Goal: Information Seeking & Learning: Learn about a topic

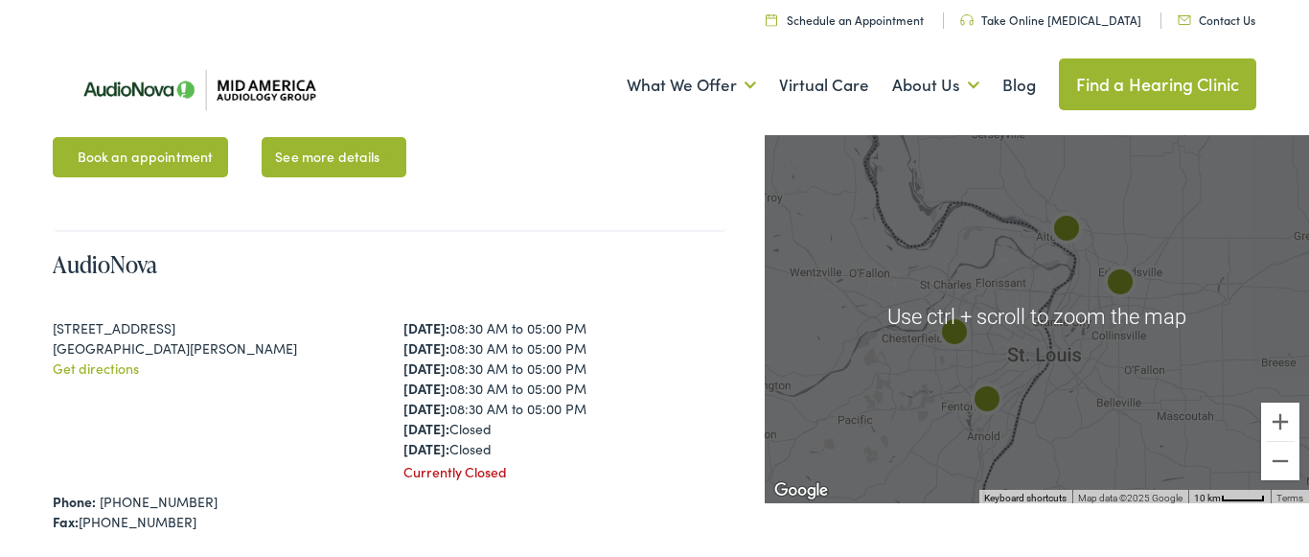
scroll to position [2052, 0]
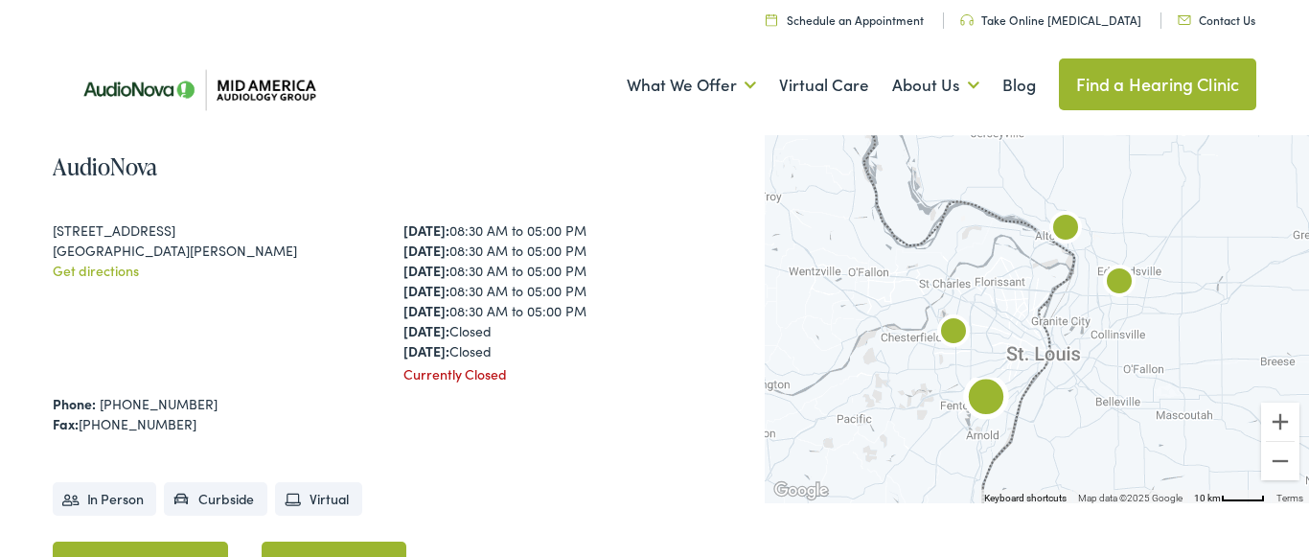
click at [98, 261] on link "Get directions" at bounding box center [96, 270] width 86 height 19
click at [954, 326] on img "AudioNova" at bounding box center [953, 333] width 61 height 61
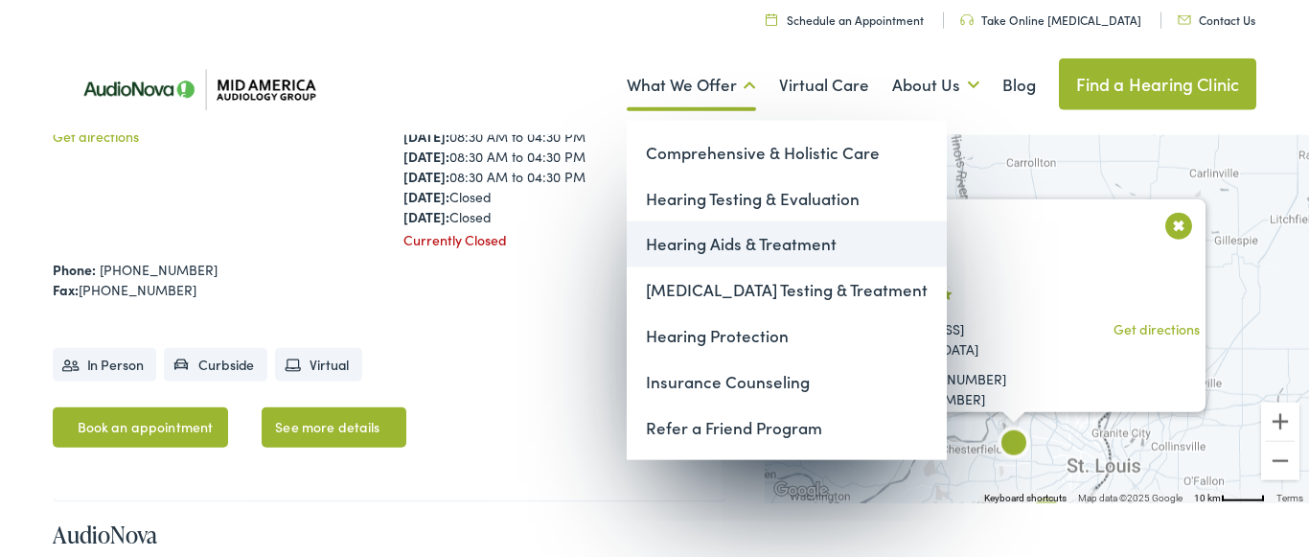
scroll to position [652, 0]
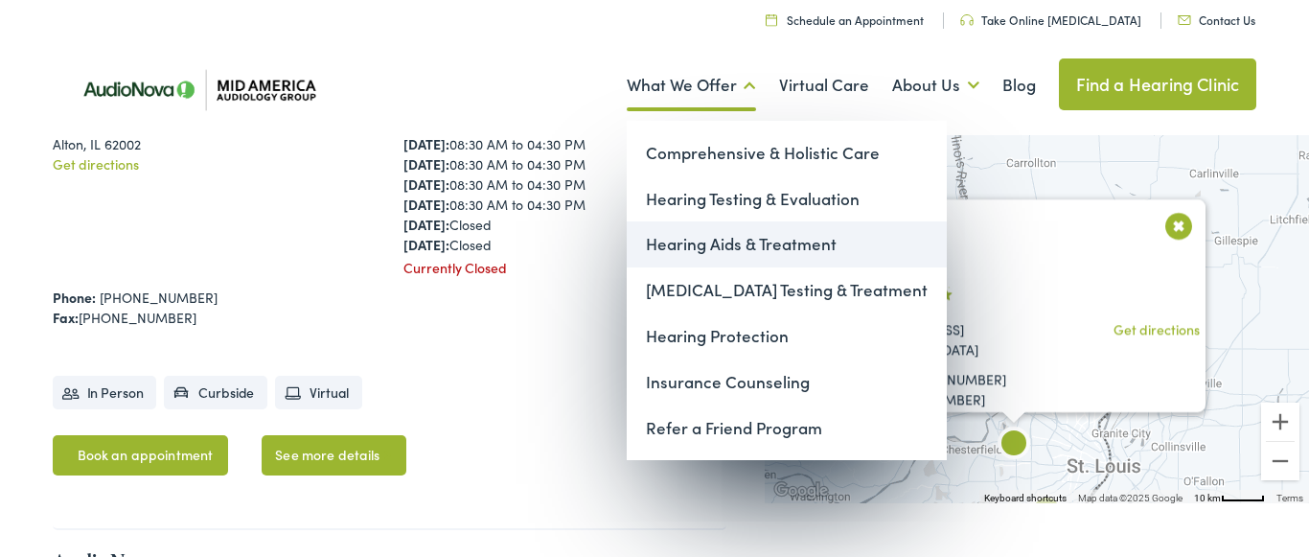
click at [684, 240] on link "Hearing Aids & Treatment" at bounding box center [787, 244] width 320 height 46
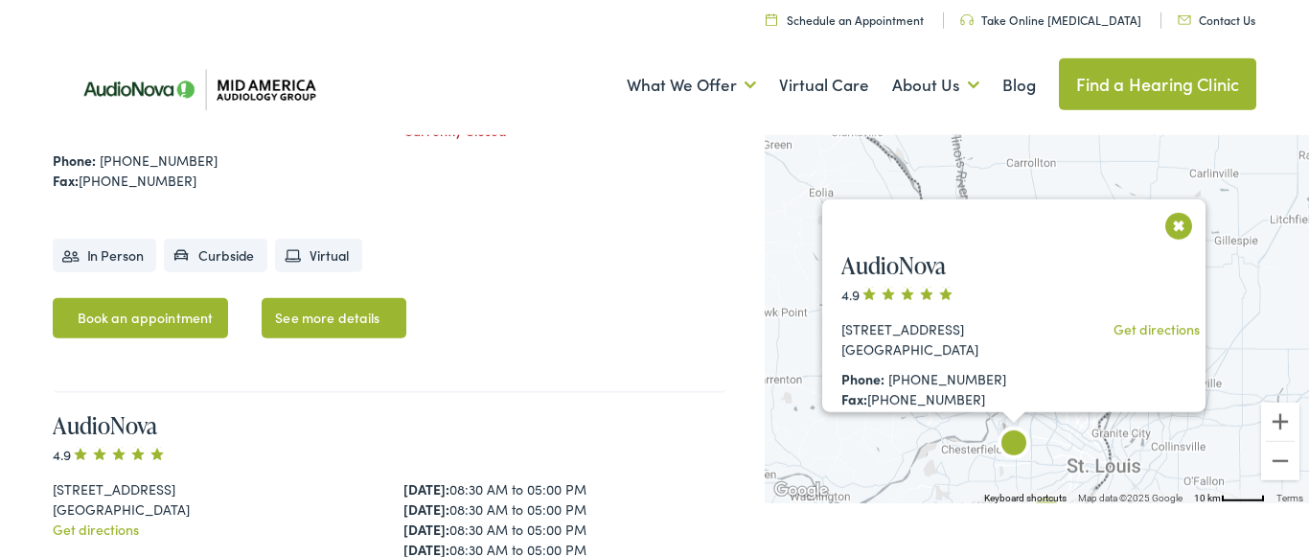
scroll to position [750, 0]
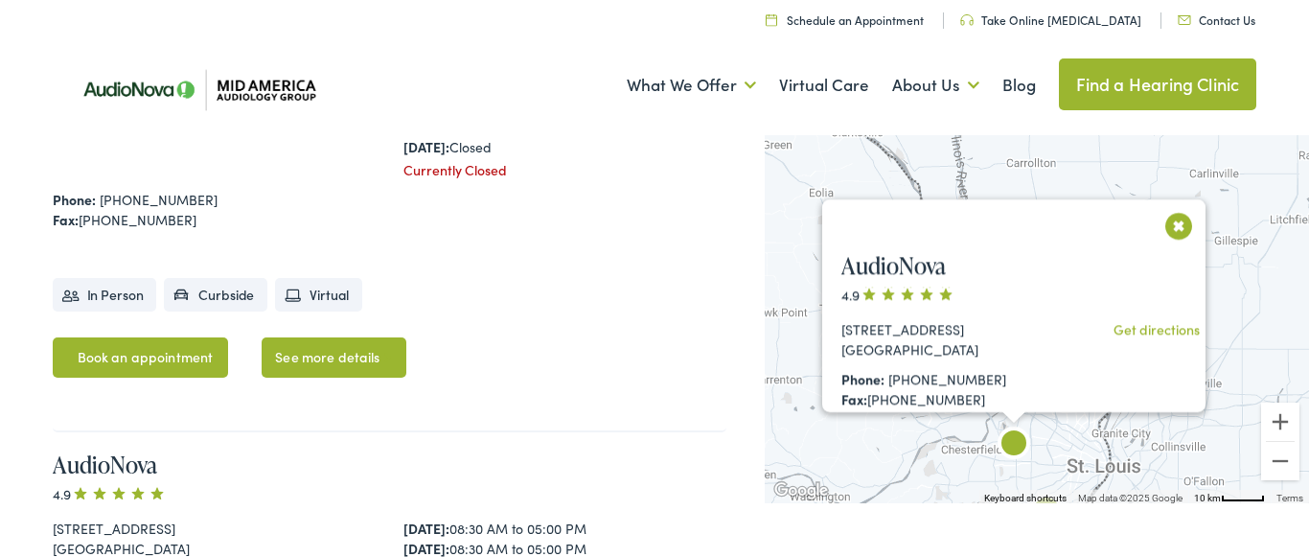
click at [1177, 225] on button "Close" at bounding box center [1179, 226] width 34 height 34
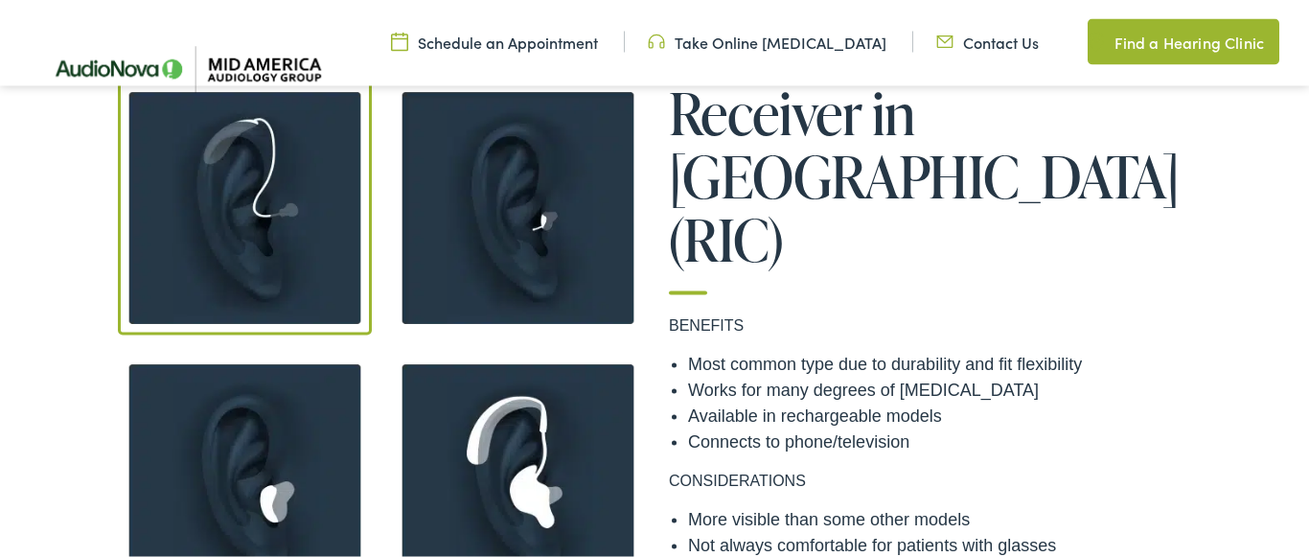
scroll to position [1466, 0]
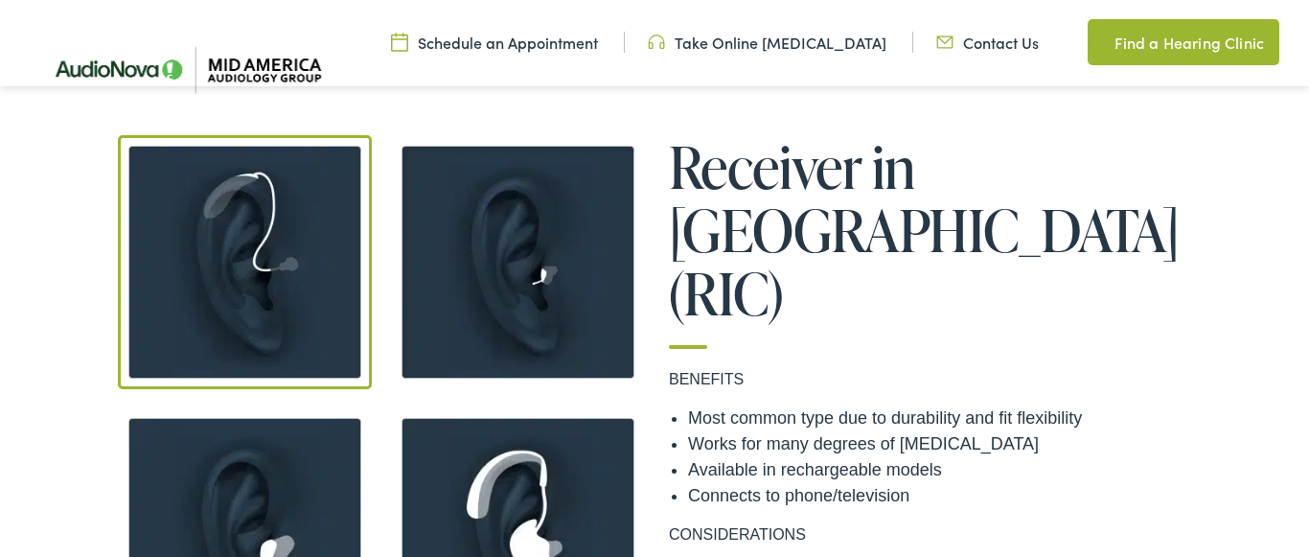
click at [482, 308] on img at bounding box center [518, 262] width 254 height 254
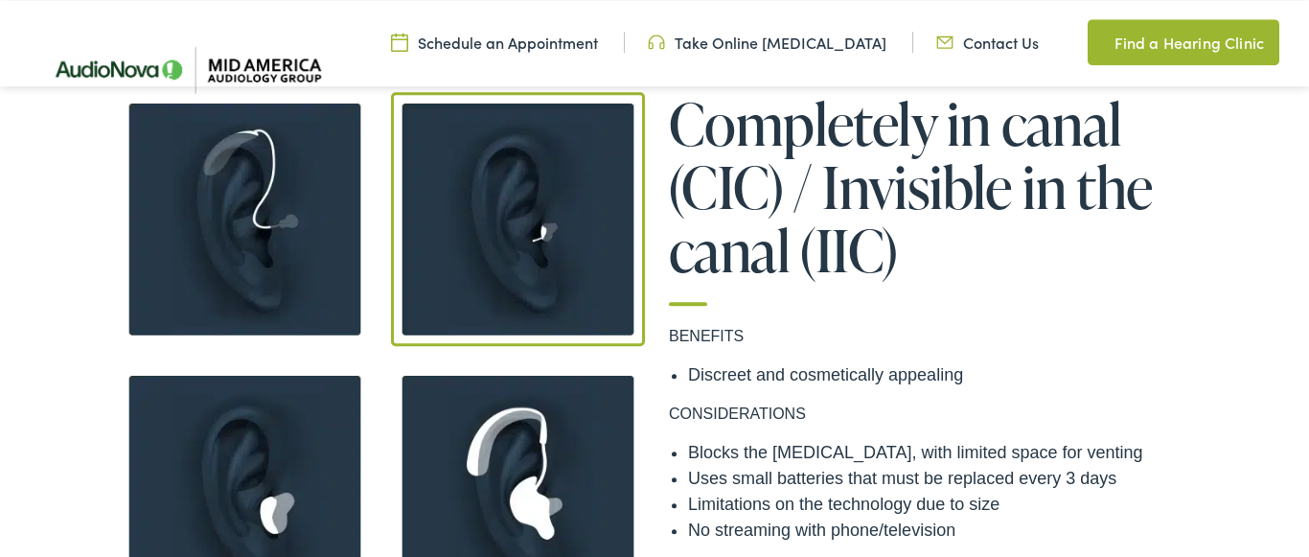
scroll to position [1564, 0]
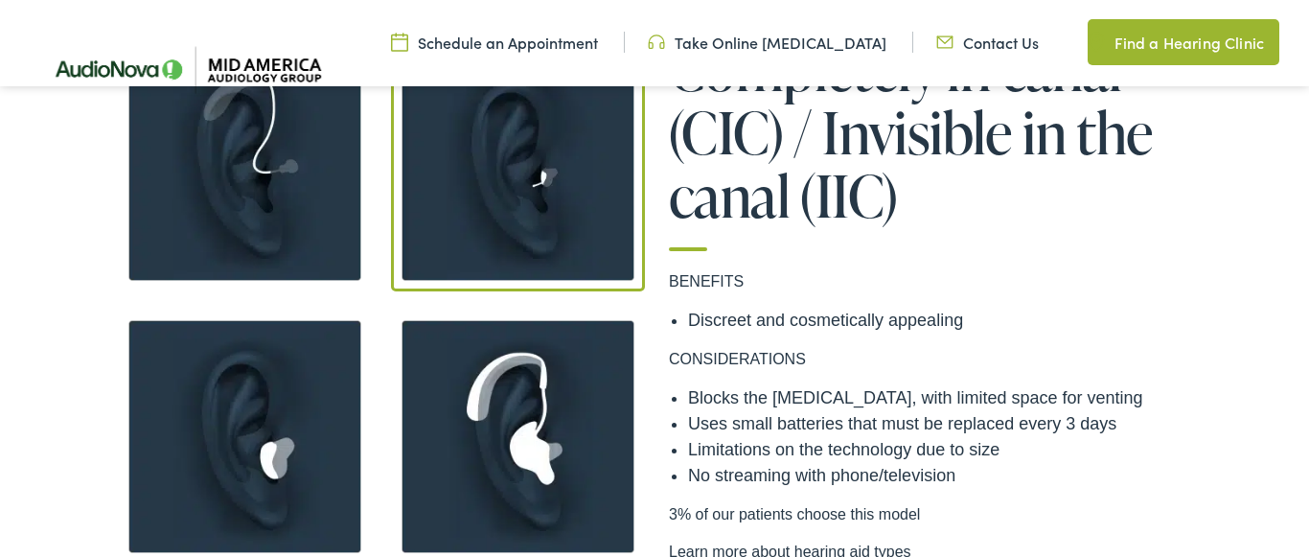
click at [281, 417] on img at bounding box center [245, 436] width 254 height 254
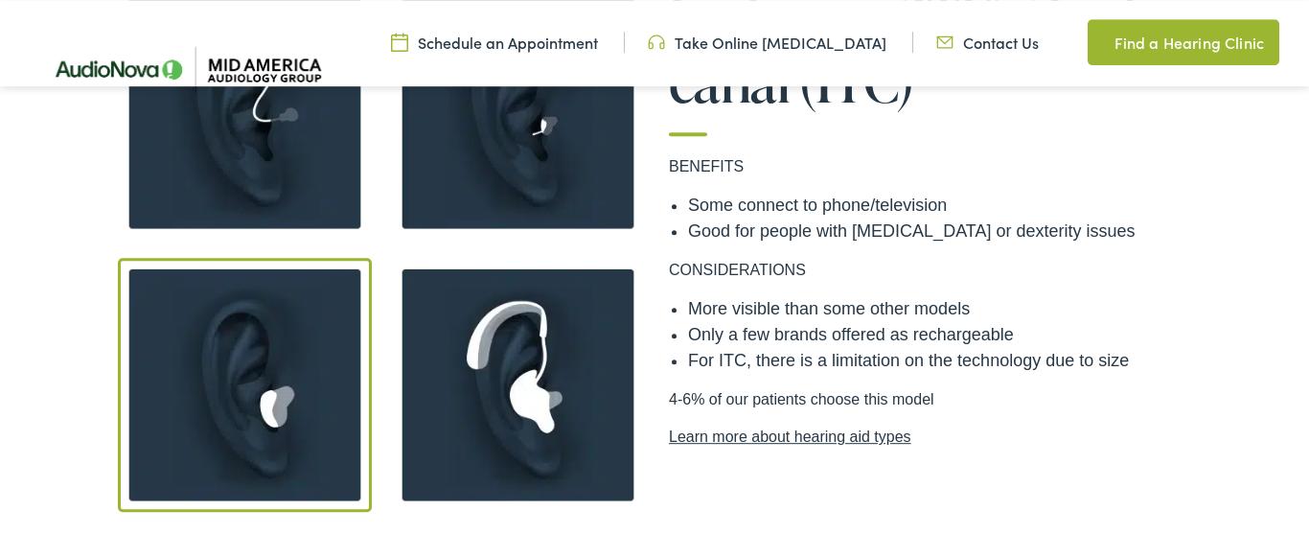
scroll to position [1661, 0]
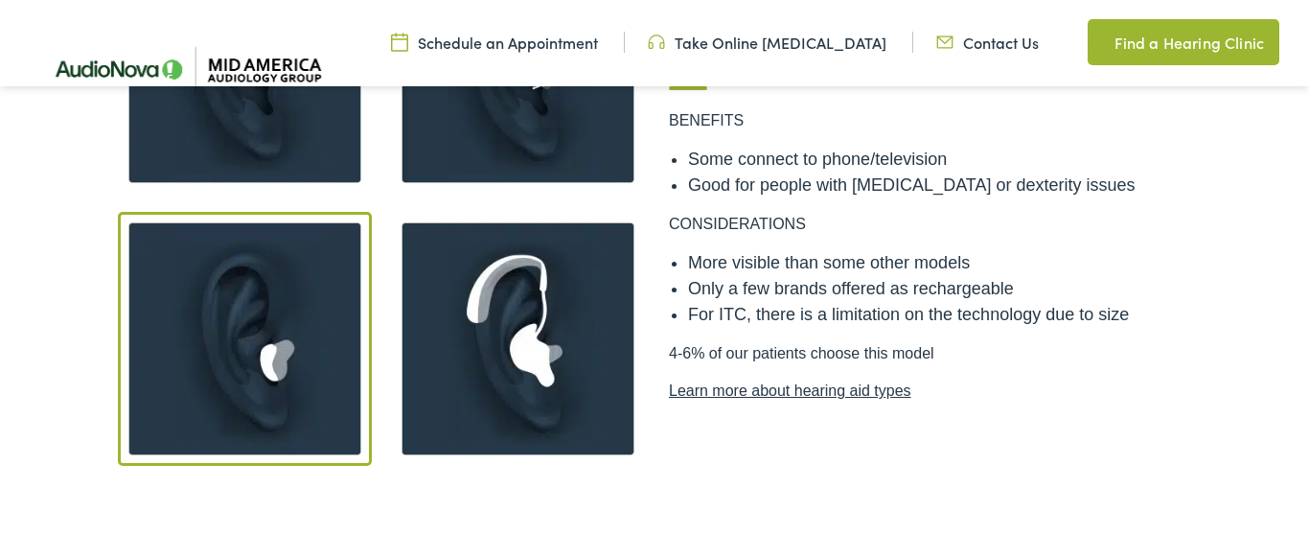
click at [499, 359] on img at bounding box center [518, 339] width 254 height 254
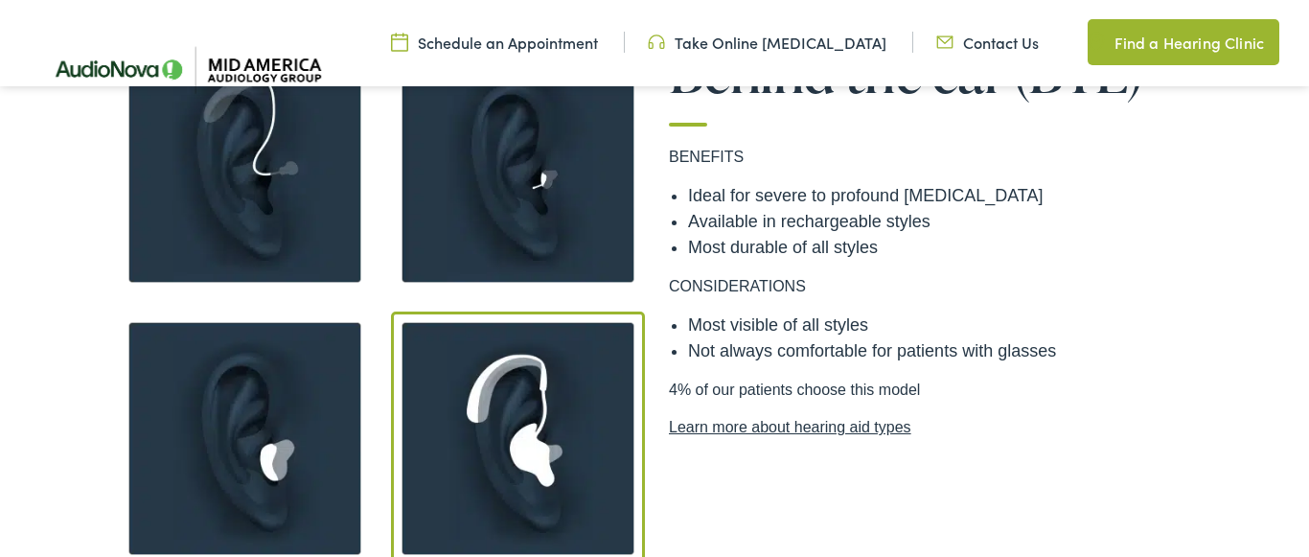
scroll to position [1564, 0]
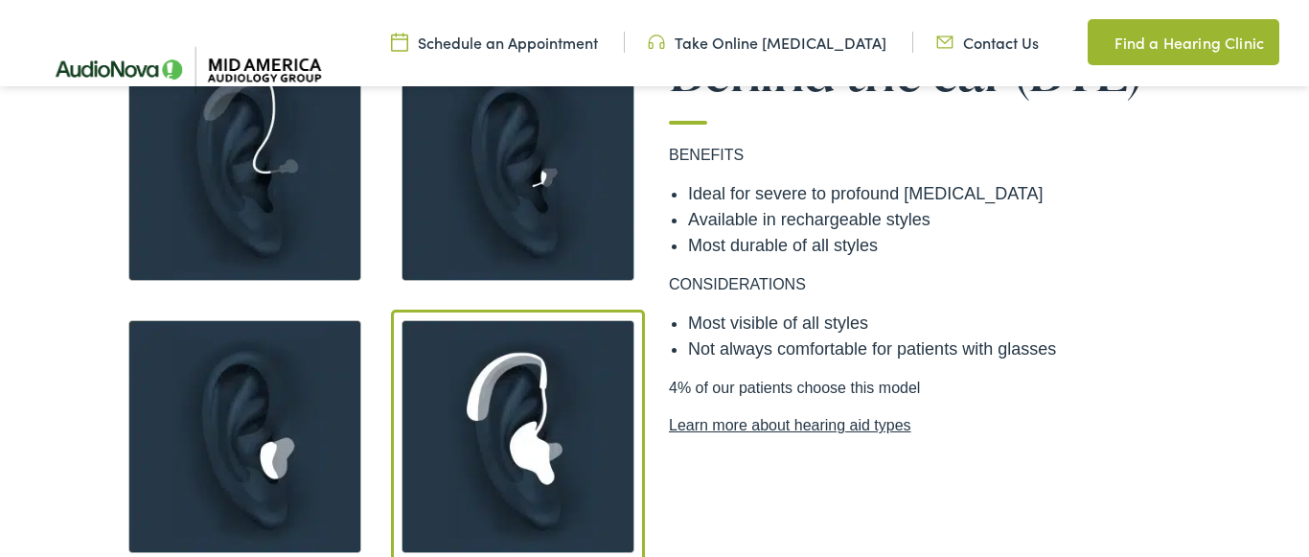
click at [322, 414] on img at bounding box center [245, 436] width 254 height 254
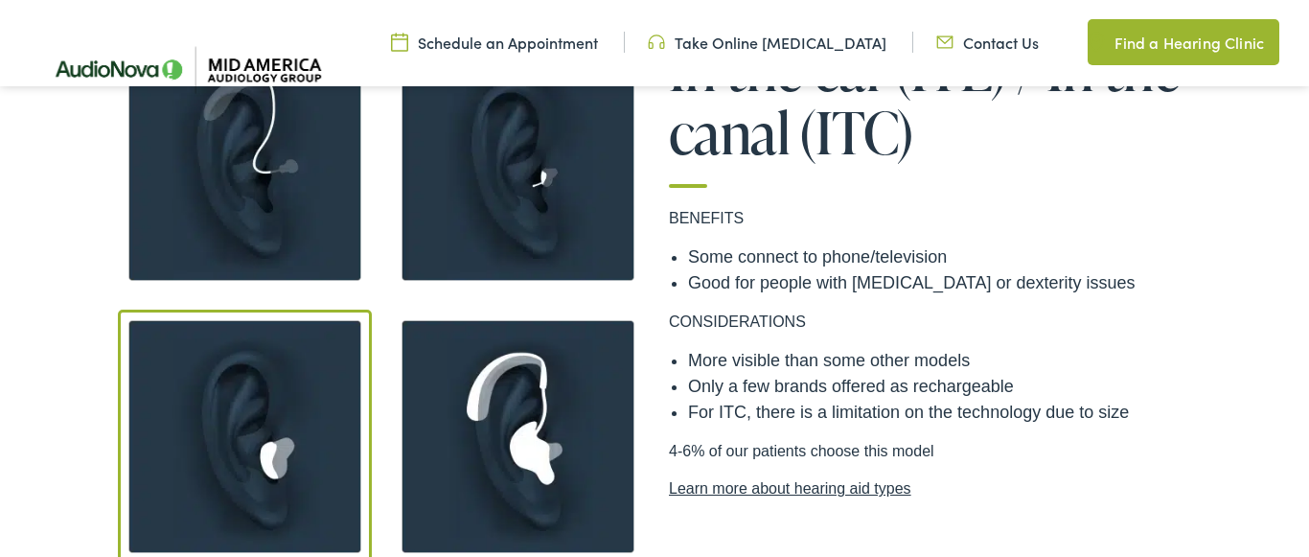
click at [501, 234] on img at bounding box center [518, 164] width 254 height 254
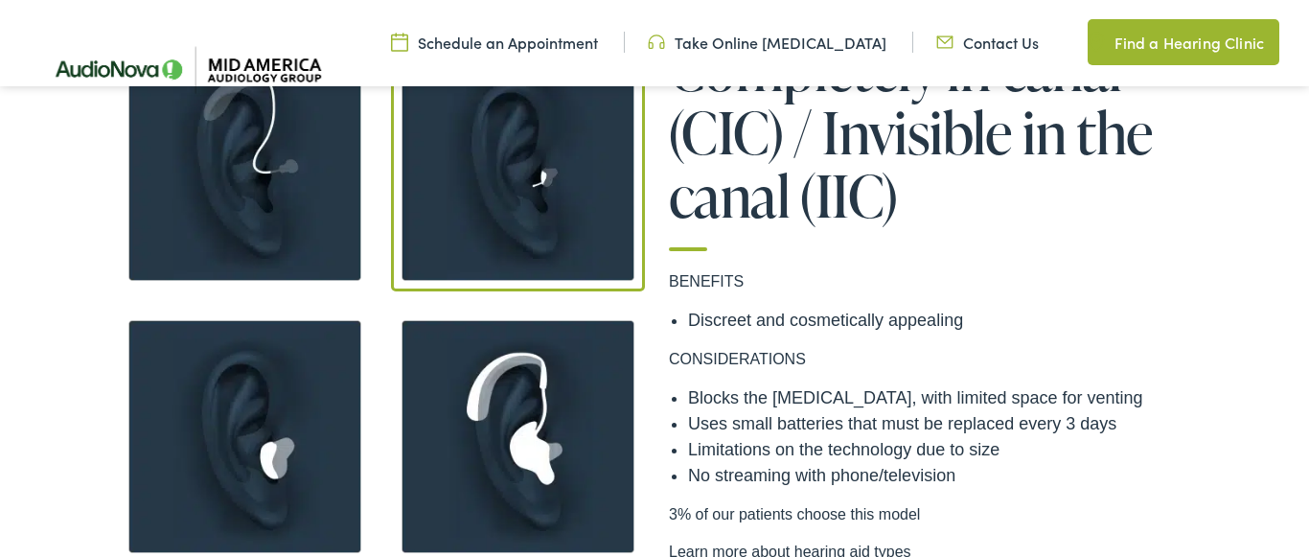
click at [318, 220] on img at bounding box center [245, 164] width 254 height 254
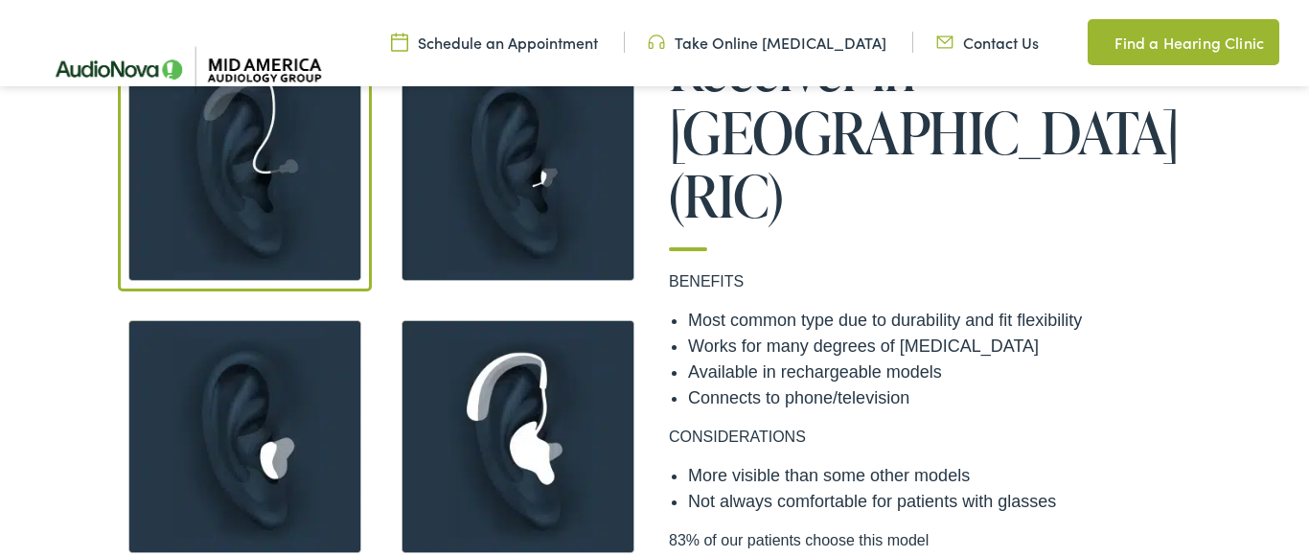
click at [445, 336] on img at bounding box center [518, 436] width 254 height 254
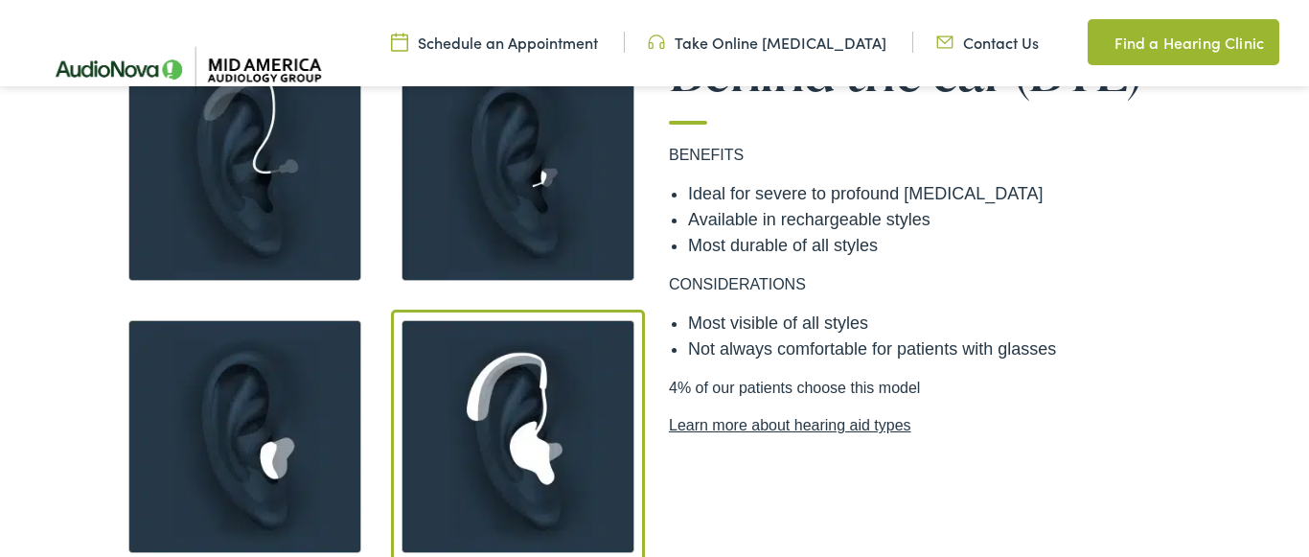
click at [297, 389] on img at bounding box center [245, 436] width 254 height 254
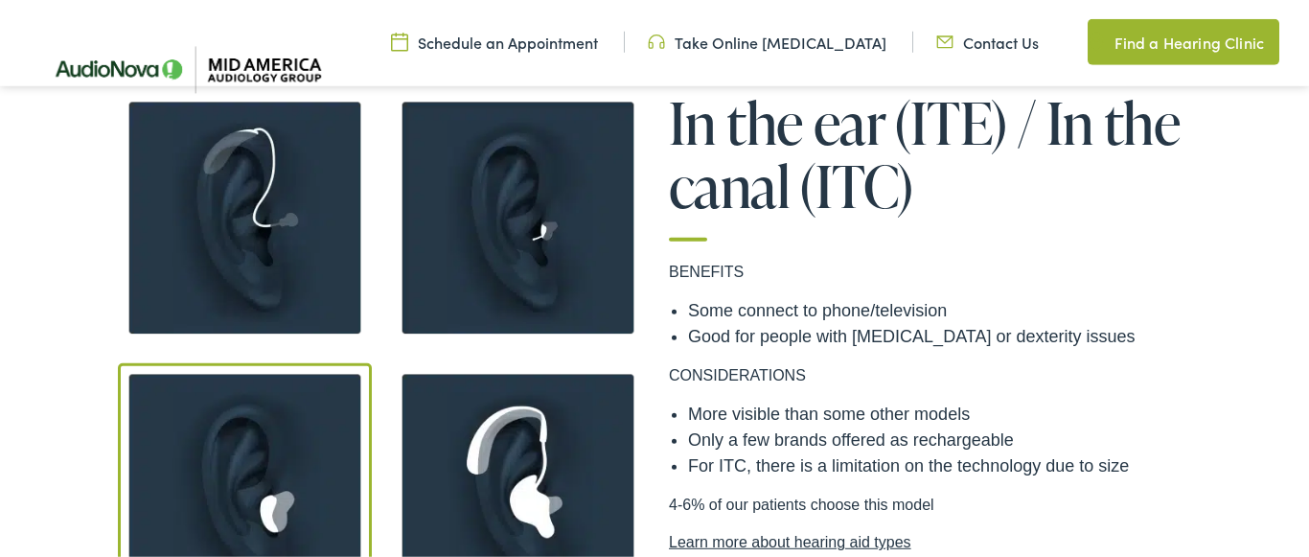
scroll to position [1466, 0]
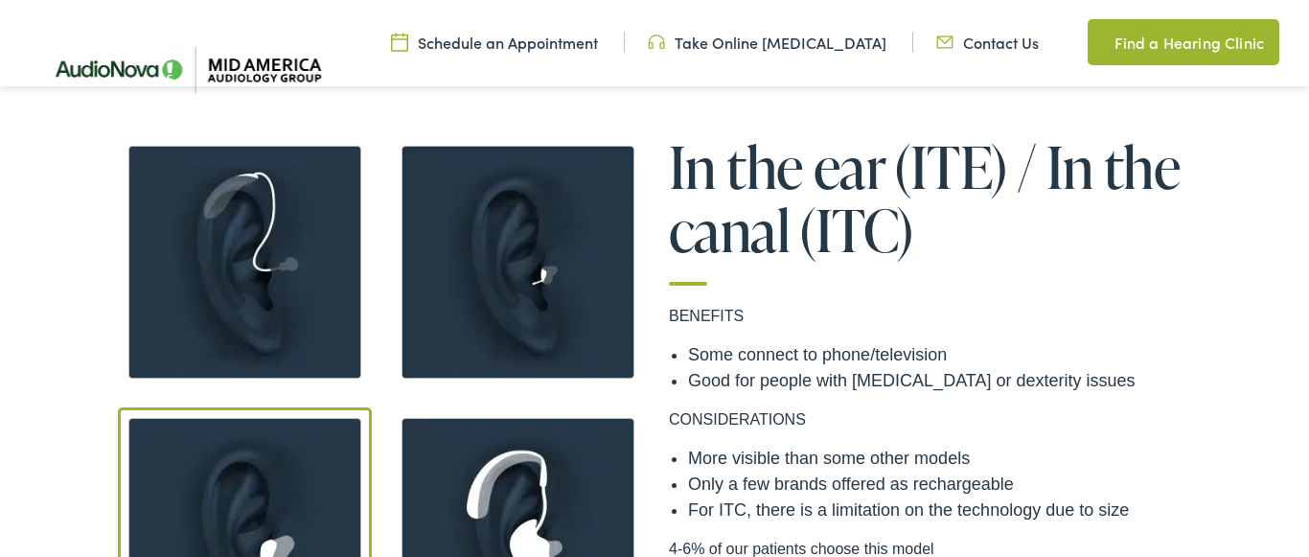
click at [469, 333] on img at bounding box center [518, 262] width 254 height 254
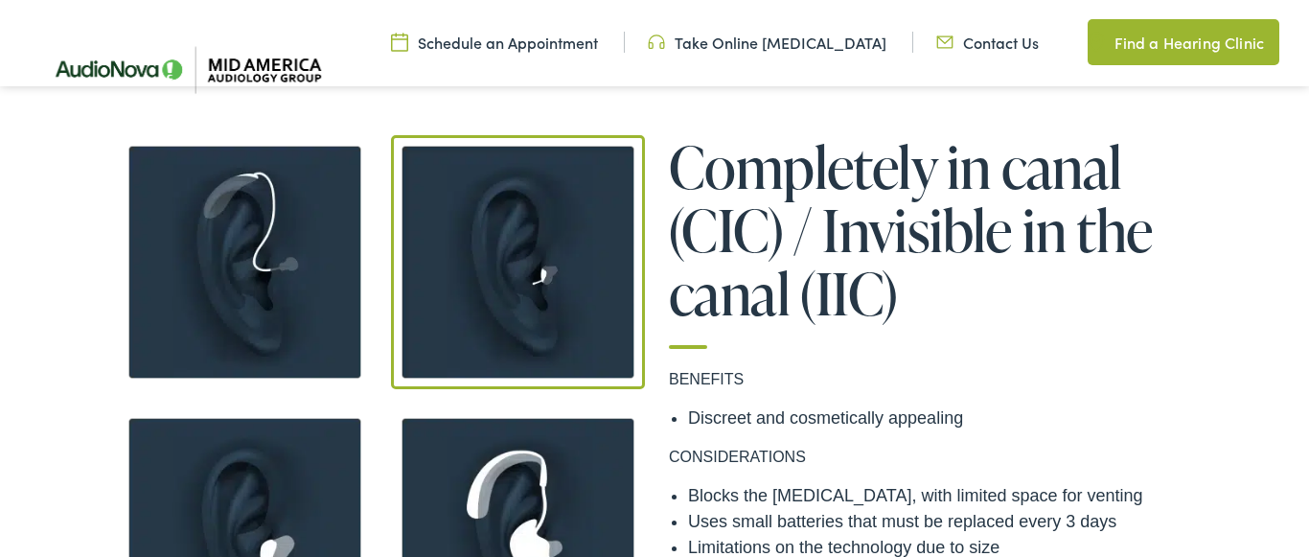
click at [272, 332] on img at bounding box center [245, 262] width 254 height 254
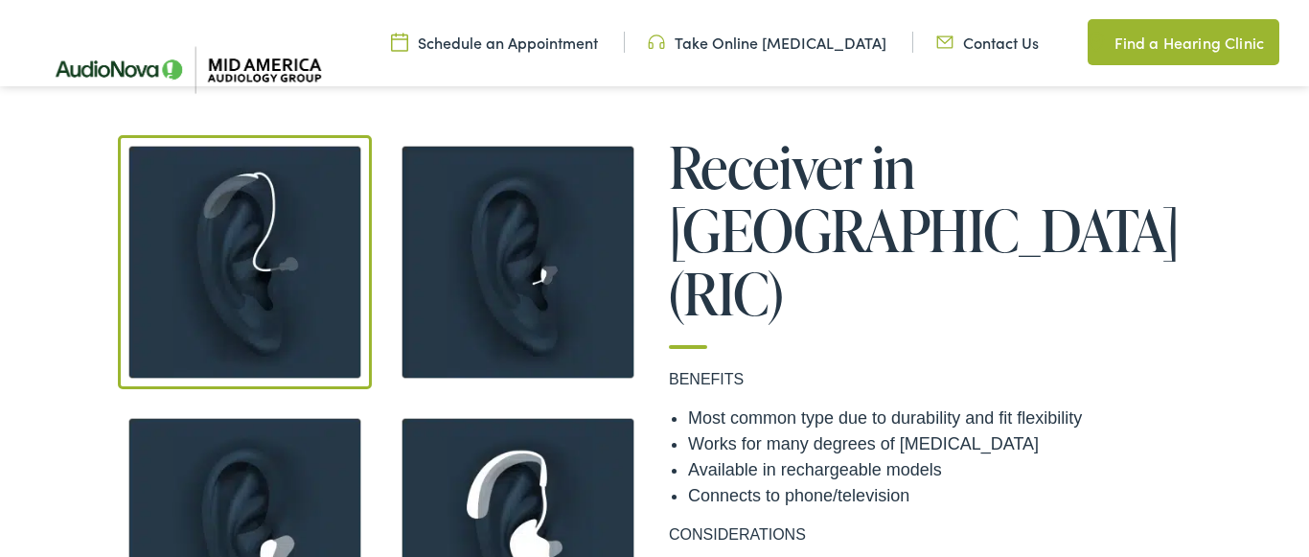
click at [499, 320] on img at bounding box center [518, 262] width 254 height 254
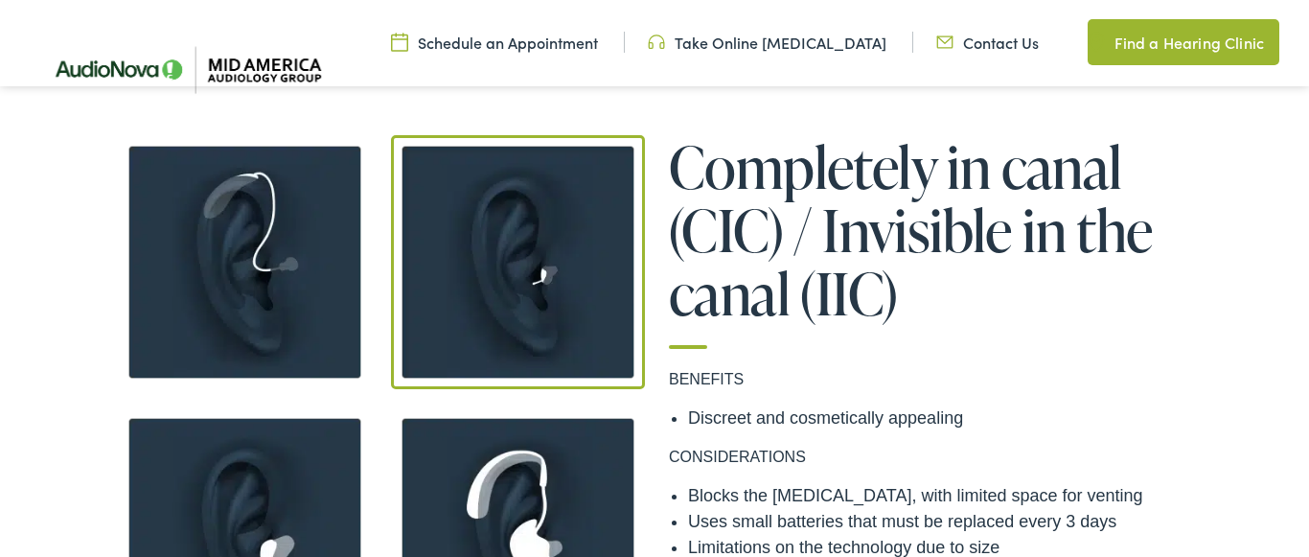
click at [348, 309] on img at bounding box center [245, 262] width 254 height 254
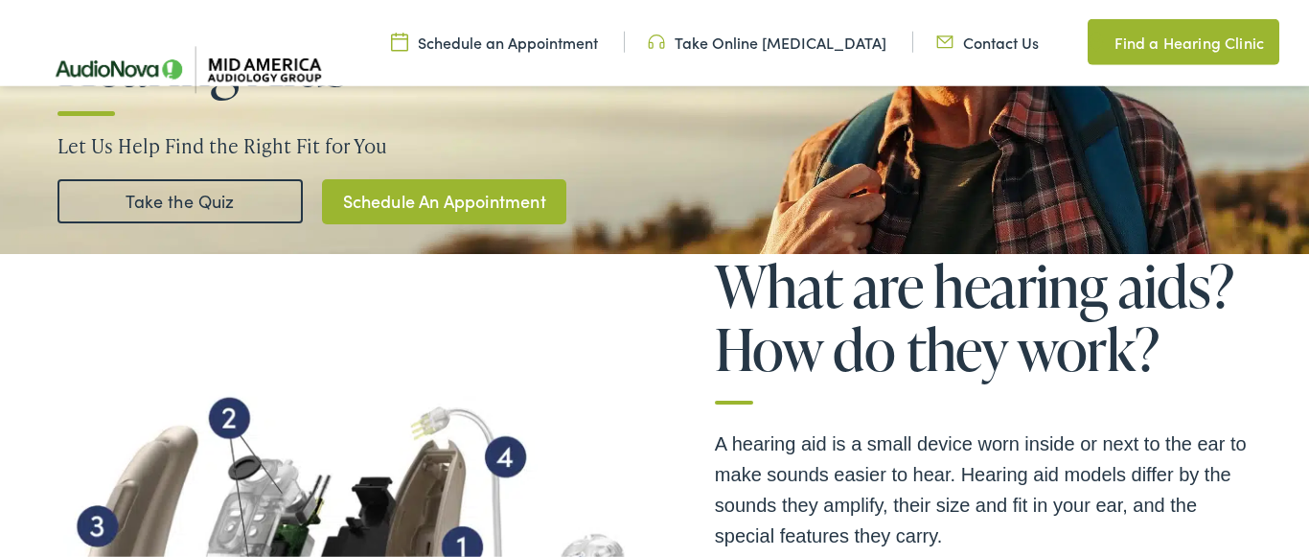
scroll to position [293, 0]
